Goal: Book appointment/travel/reservation

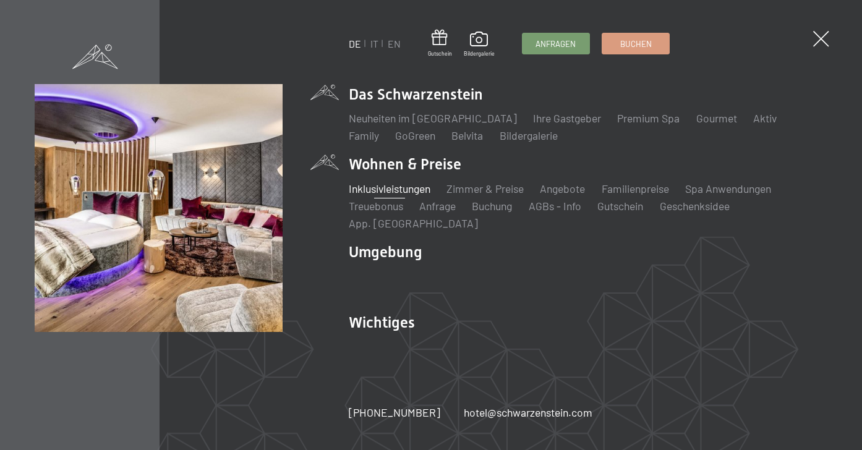
click at [384, 195] on link "Inklusivleistungen" at bounding box center [390, 189] width 82 height 14
click at [483, 195] on link "Zimmer & Preise" at bounding box center [485, 189] width 77 height 14
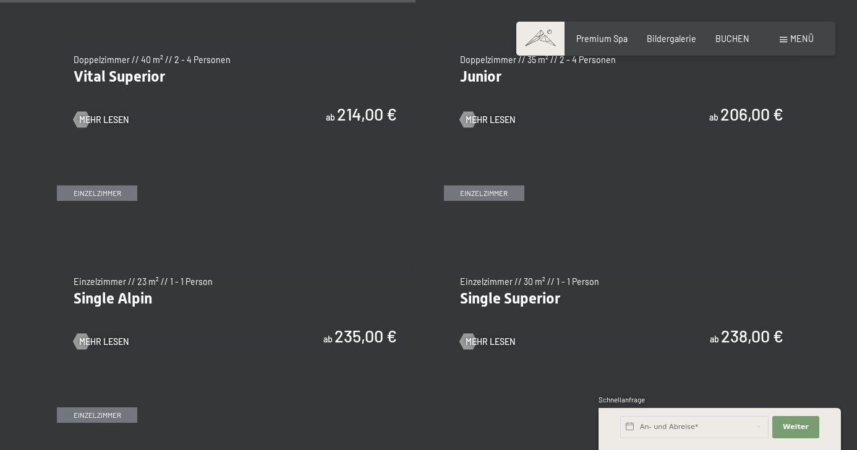
scroll to position [1608, 0]
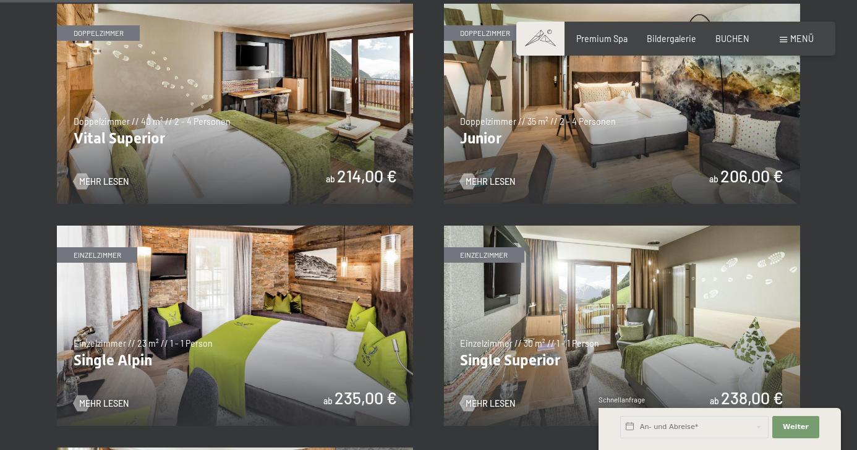
click at [510, 174] on img at bounding box center [622, 104] width 356 height 200
